Goal: Task Accomplishment & Management: Manage account settings

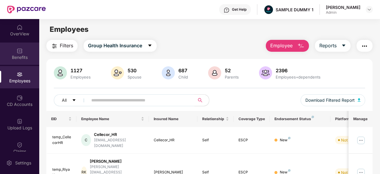
scroll to position [1, 0]
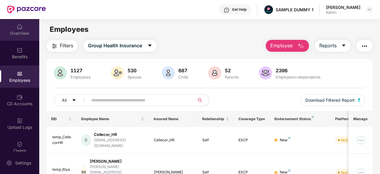
click at [17, 31] on div "OverView" at bounding box center [19, 33] width 39 height 6
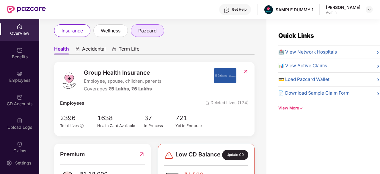
scroll to position [32, 0]
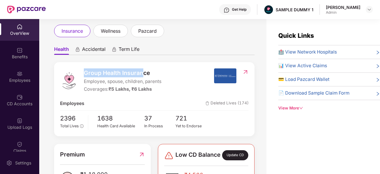
drag, startPoint x: 84, startPoint y: 74, endPoint x: 143, endPoint y: 73, distance: 59.4
click at [143, 73] on span "Group Health Insurance" at bounding box center [123, 72] width 78 height 9
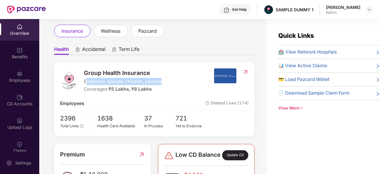
drag, startPoint x: 162, startPoint y: 79, endPoint x: 88, endPoint y: 84, distance: 74.2
click at [88, 84] on div "Group Health Insurance Employee, spouse, children, parents Coverages: ₹5 Lakhs,…" at bounding box center [137, 80] width 154 height 25
drag, startPoint x: 110, startPoint y: 89, endPoint x: 119, endPoint y: 91, distance: 9.1
click at [119, 91] on span "₹5 Lakhs, ₹6 Lakhs" at bounding box center [129, 89] width 43 height 6
drag, startPoint x: 135, startPoint y: 89, endPoint x: 143, endPoint y: 89, distance: 7.1
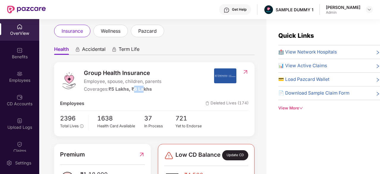
click at [143, 89] on span "₹5 Lakhs, ₹6 Lakhs" at bounding box center [129, 89] width 43 height 6
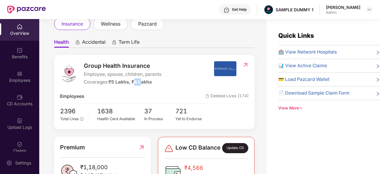
scroll to position [52, 0]
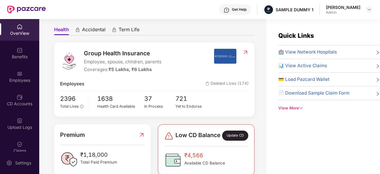
click at [312, 49] on span "🏥 View Network Hospitals" at bounding box center [307, 51] width 59 height 7
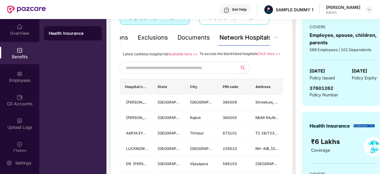
scroll to position [120, 0]
click at [182, 72] on input "text" at bounding box center [177, 68] width 102 height 9
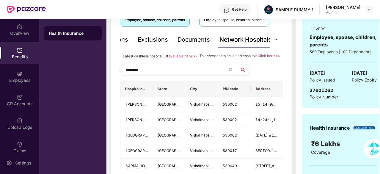
scroll to position [58, 0]
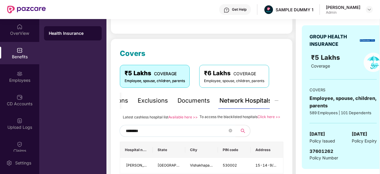
type input "********"
drag, startPoint x: 200, startPoint y: 115, endPoint x: 251, endPoint y: 117, distance: 51.7
click at [251, 117] on span "To access the blacklisted hospitals" at bounding box center [228, 116] width 58 height 4
click at [261, 120] on div "Latest cashless hospital list Available here >> To access the blacklisted hospi…" at bounding box center [201, 116] width 163 height 7
click at [199, 101] on div "Documents" at bounding box center [193, 100] width 32 height 9
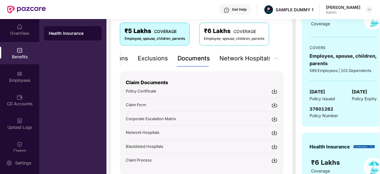
scroll to position [99, 0]
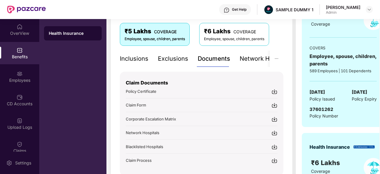
click at [138, 56] on div "Inclusions" at bounding box center [134, 58] width 29 height 9
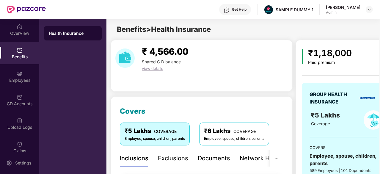
scroll to position [32, 0]
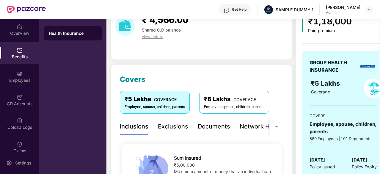
click at [172, 130] on div "Exclusions" at bounding box center [173, 126] width 30 height 9
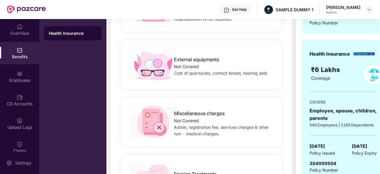
scroll to position [192, 0]
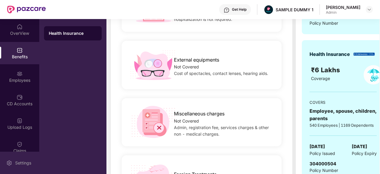
click at [17, 169] on div "Settings" at bounding box center [19, 162] width 39 height 22
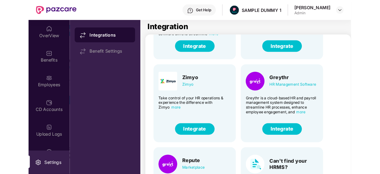
scroll to position [49, 0]
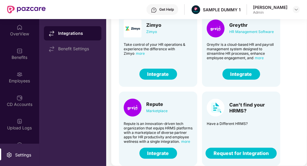
click at [235, 154] on button "Request for Integration" at bounding box center [241, 153] width 71 height 11
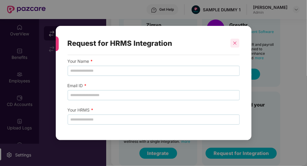
click at [235, 41] on icon "close" at bounding box center [235, 43] width 4 height 4
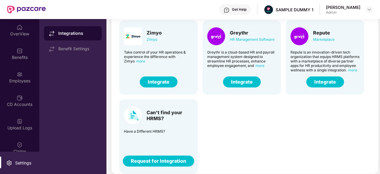
scroll to position [40, 0]
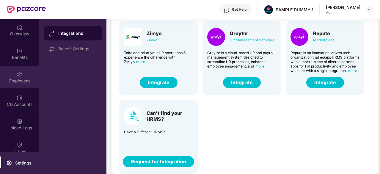
click at [23, 79] on div "Employees" at bounding box center [19, 81] width 39 height 6
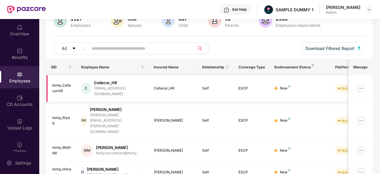
scroll to position [51, 0]
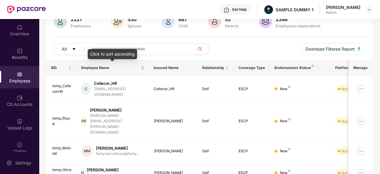
drag, startPoint x: 49, startPoint y: 67, endPoint x: 124, endPoint y: 68, distance: 74.2
click at [124, 68] on tr "EID Employee Name Insured Name Relationship Coverage Type Endorsement Status Pl…" at bounding box center [239, 68] width 386 height 16
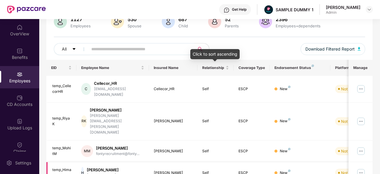
scroll to position [8, 0]
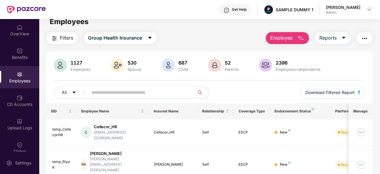
click at [289, 38] on span "Employee" at bounding box center [281, 37] width 22 height 7
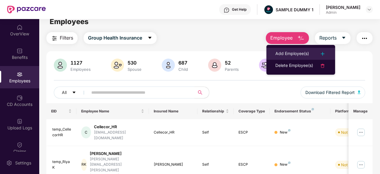
click at [296, 53] on div "Add Employee(s)" at bounding box center [292, 53] width 34 height 7
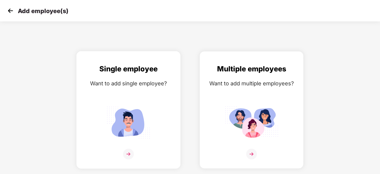
click at [132, 118] on img at bounding box center [128, 122] width 53 height 37
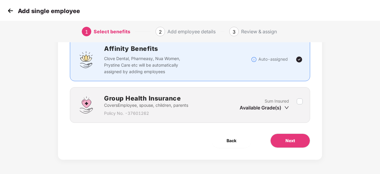
scroll to position [45, 0]
click at [299, 136] on button "Next" at bounding box center [290, 140] width 40 height 14
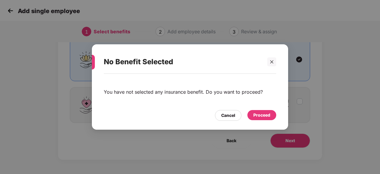
click at [262, 115] on div "Proceed" at bounding box center [261, 115] width 17 height 7
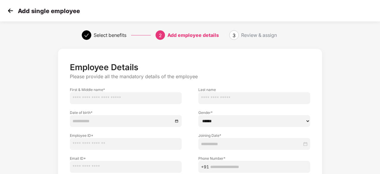
scroll to position [59, 0]
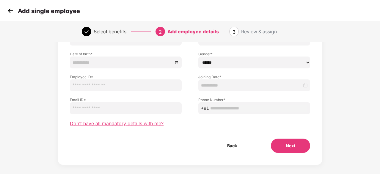
click at [156, 125] on span "Don’t have all mandatory details with me?" at bounding box center [117, 123] width 94 height 6
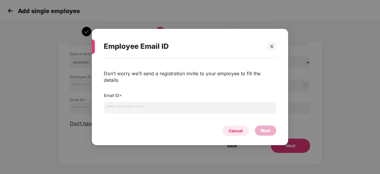
click at [230, 127] on div "Cancel" at bounding box center [235, 130] width 14 height 7
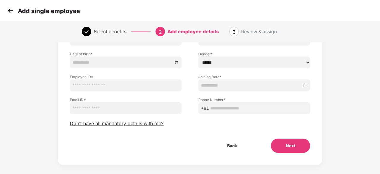
click at [10, 10] on img at bounding box center [10, 10] width 9 height 9
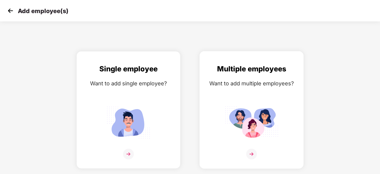
click at [235, 116] on img at bounding box center [251, 122] width 53 height 37
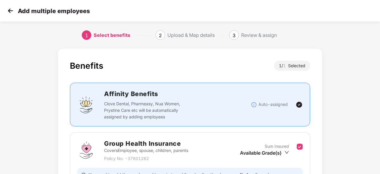
scroll to position [65, 0]
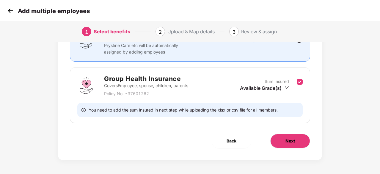
click at [303, 143] on button "Next" at bounding box center [290, 141] width 40 height 14
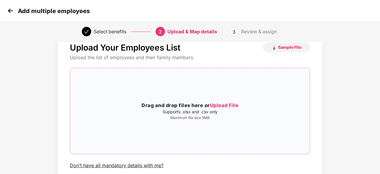
scroll to position [18, 0]
click at [269, 137] on div "Drag and drop files here or Upload File Supports .xlsx and .csv only Maximum fi…" at bounding box center [189, 111] width 239 height 76
click at [11, 11] on img at bounding box center [10, 10] width 9 height 9
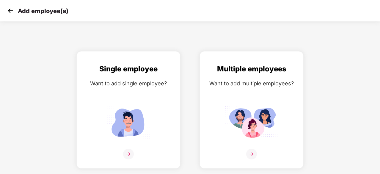
click at [11, 11] on img at bounding box center [10, 10] width 9 height 9
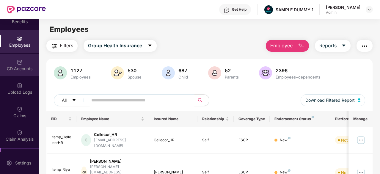
scroll to position [36, 0]
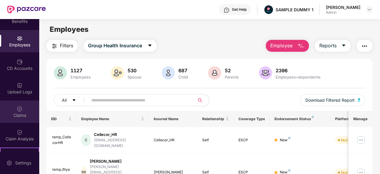
click at [18, 109] on img at bounding box center [20, 109] width 6 height 6
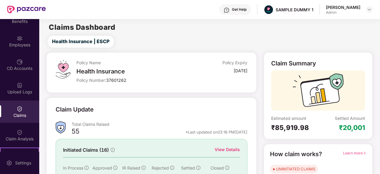
scroll to position [45, 0]
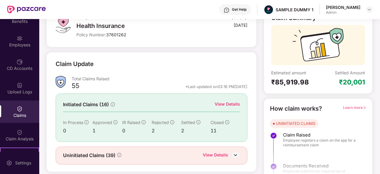
click at [233, 103] on div "View Details" at bounding box center [226, 104] width 25 height 7
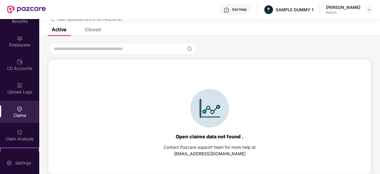
click at [97, 33] on div "Closed" at bounding box center [88, 29] width 25 height 13
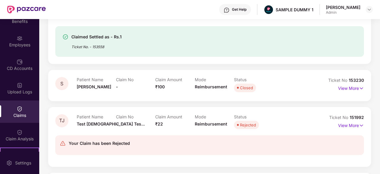
scroll to position [135, 0]
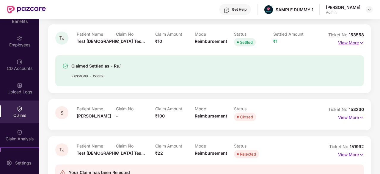
click at [348, 41] on p "View More" at bounding box center [351, 42] width 26 height 8
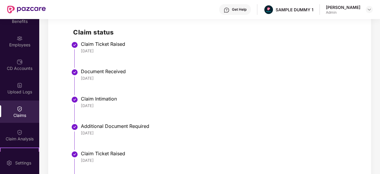
scroll to position [256, 0]
click at [80, 49] on li "Claim Ticket Raised 26 Jun 2025" at bounding box center [215, 56] width 285 height 27
drag, startPoint x: 81, startPoint y: 51, endPoint x: 104, endPoint y: 48, distance: 23.6
click at [104, 48] on div "26 Jun 2025" at bounding box center [219, 50] width 277 height 5
drag, startPoint x: 110, startPoint y: 77, endPoint x: 79, endPoint y: 79, distance: 31.8
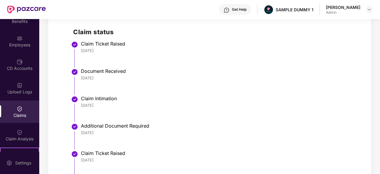
click at [79, 79] on li "Document Received 26 Jun 2025" at bounding box center [215, 83] width 285 height 27
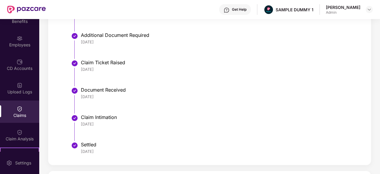
drag, startPoint x: 105, startPoint y: 124, endPoint x: 81, endPoint y: 123, distance: 24.4
click at [81, 123] on div "18 Jul 2025" at bounding box center [219, 123] width 277 height 5
drag, startPoint x: 110, startPoint y: 149, endPoint x: 80, endPoint y: 152, distance: 30.1
click at [80, 152] on li "Settled 23 Jul 2025" at bounding box center [215, 150] width 285 height 14
click at [162, 122] on div "18 Jul 2025" at bounding box center [219, 123] width 277 height 5
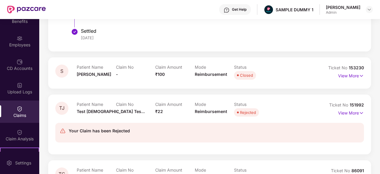
scroll to position [460, 0]
click at [21, 70] on div "CD Accounts" at bounding box center [19, 68] width 39 height 6
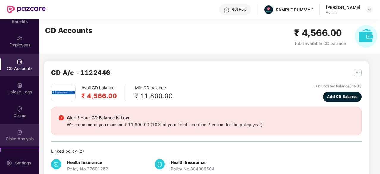
click at [23, 133] on div "Claim Analysis" at bounding box center [19, 135] width 39 height 22
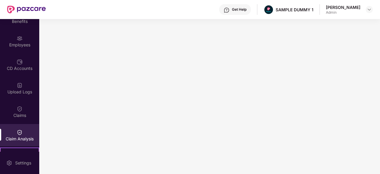
click at [236, 10] on div "Get Help" at bounding box center [239, 9] width 15 height 5
